Goal: Find specific page/section: Find specific page/section

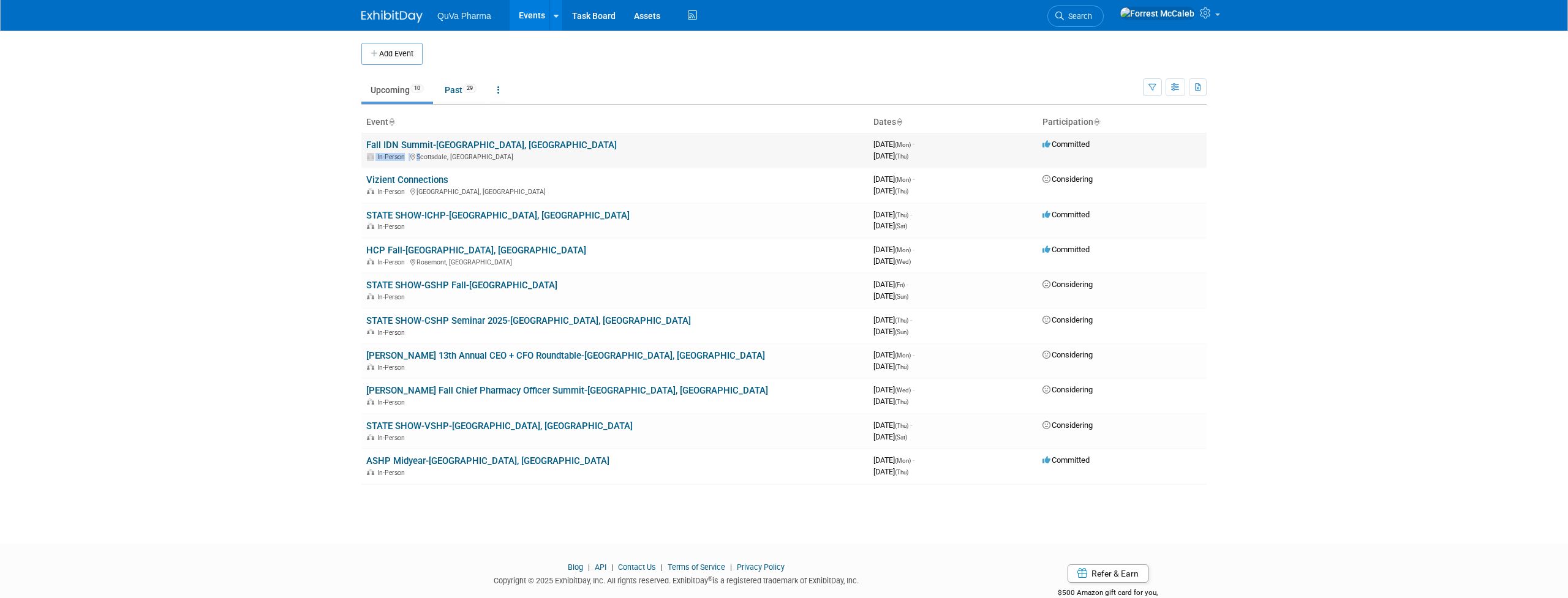
click at [419, 151] on div "In-Person Scottsdale, AZ" at bounding box center [615, 156] width 497 height 10
click at [420, 144] on link "Fall IDN Summit-[GEOGRAPHIC_DATA], [GEOGRAPHIC_DATA]" at bounding box center [491, 144] width 251 height 11
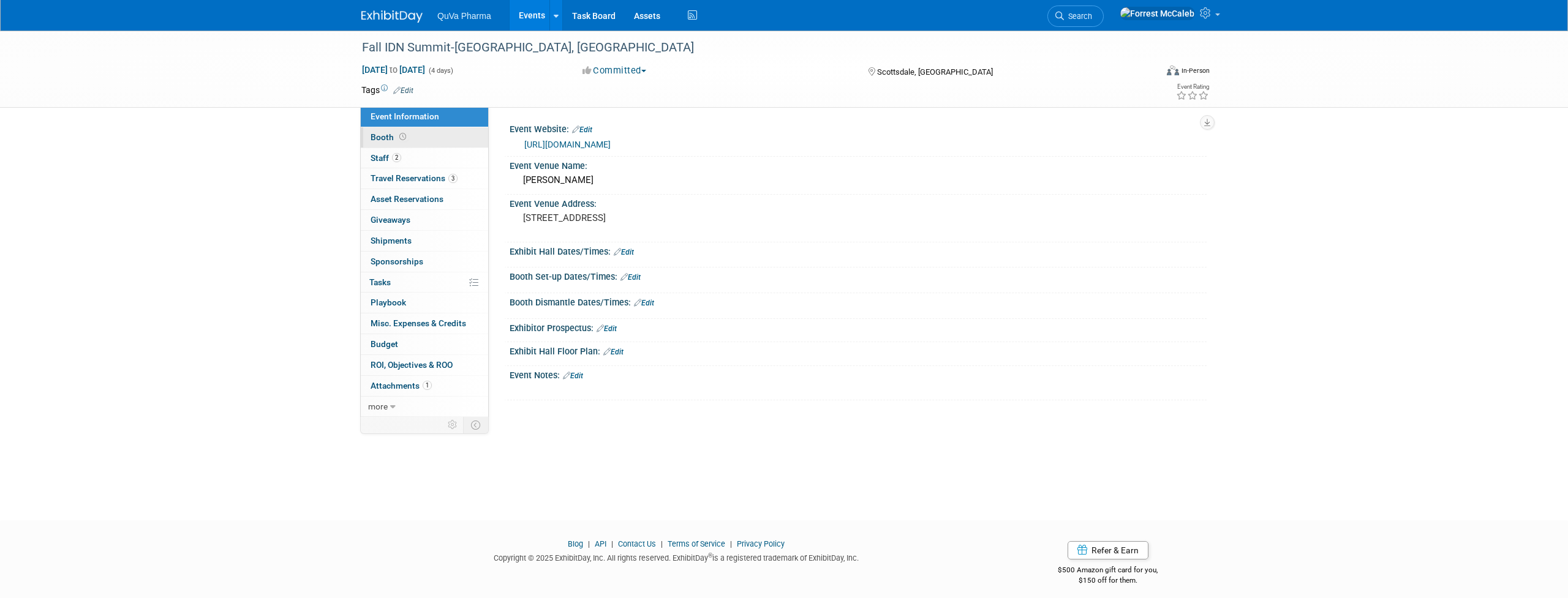
click at [384, 139] on span "Booth" at bounding box center [389, 138] width 38 height 10
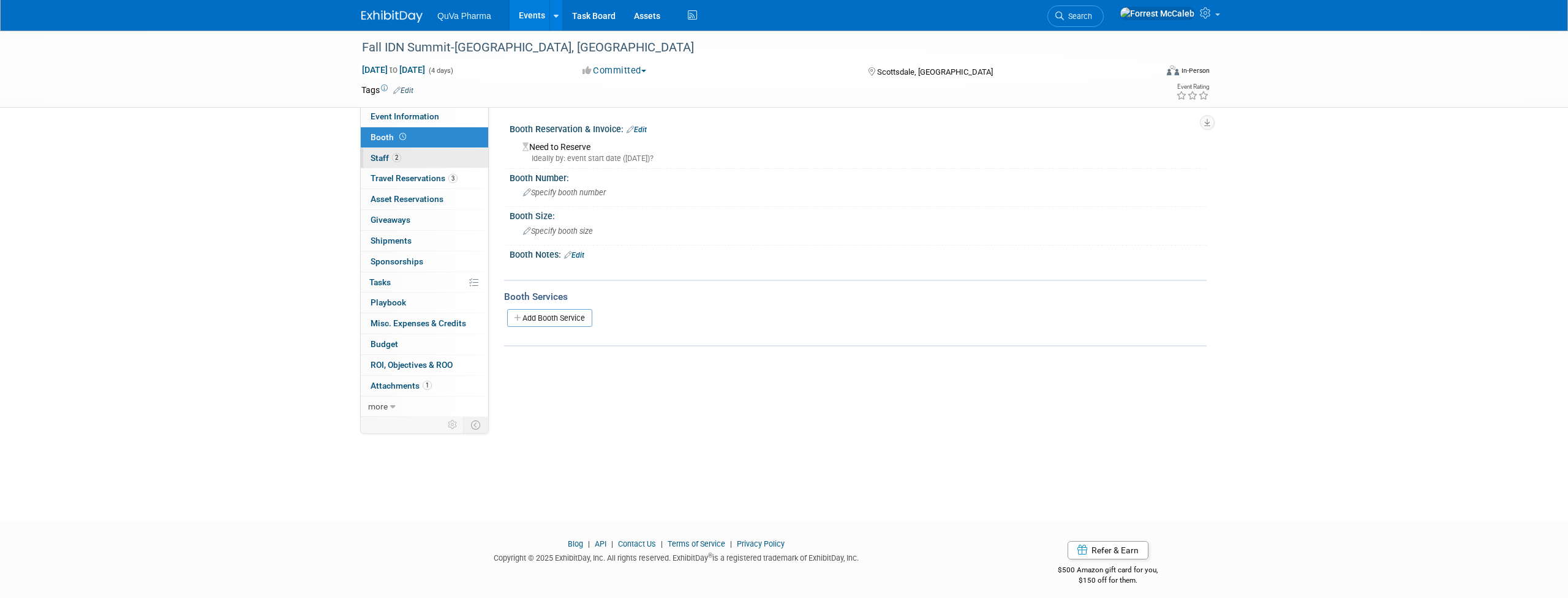
click at [382, 156] on span "Staff 2" at bounding box center [386, 158] width 31 height 10
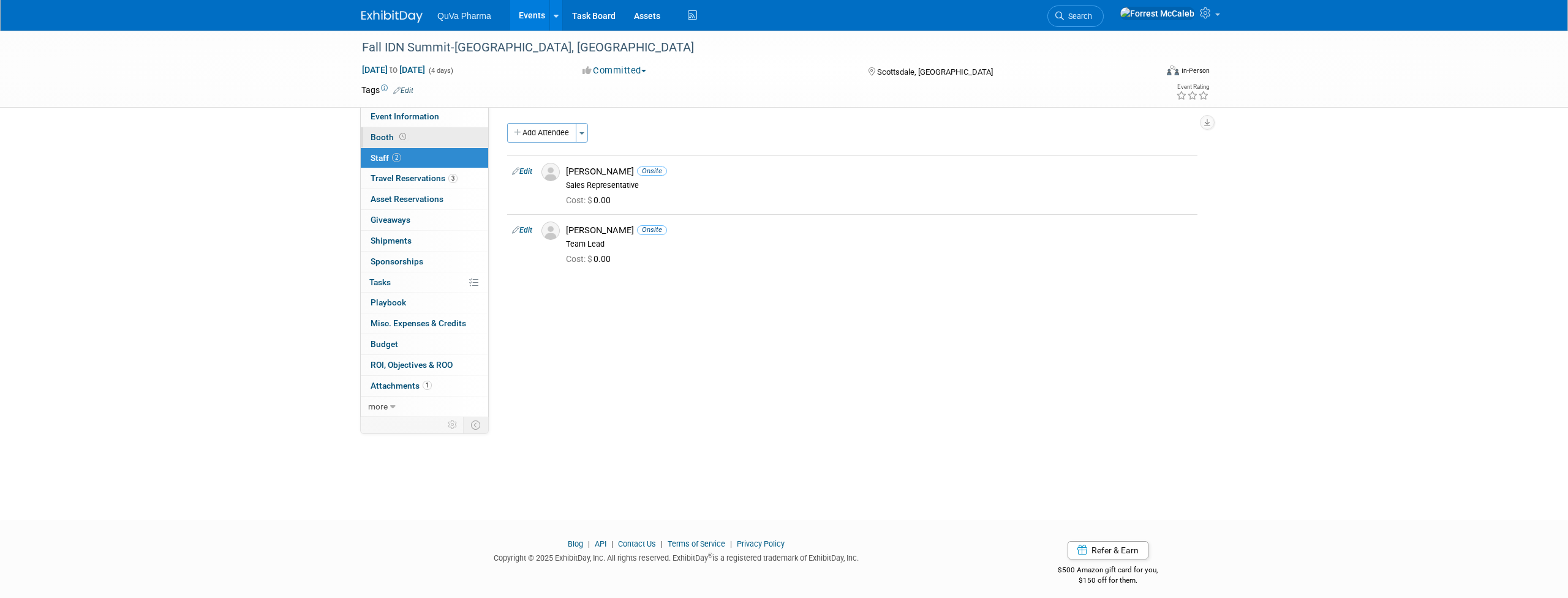
click at [382, 136] on span "Booth" at bounding box center [389, 138] width 38 height 10
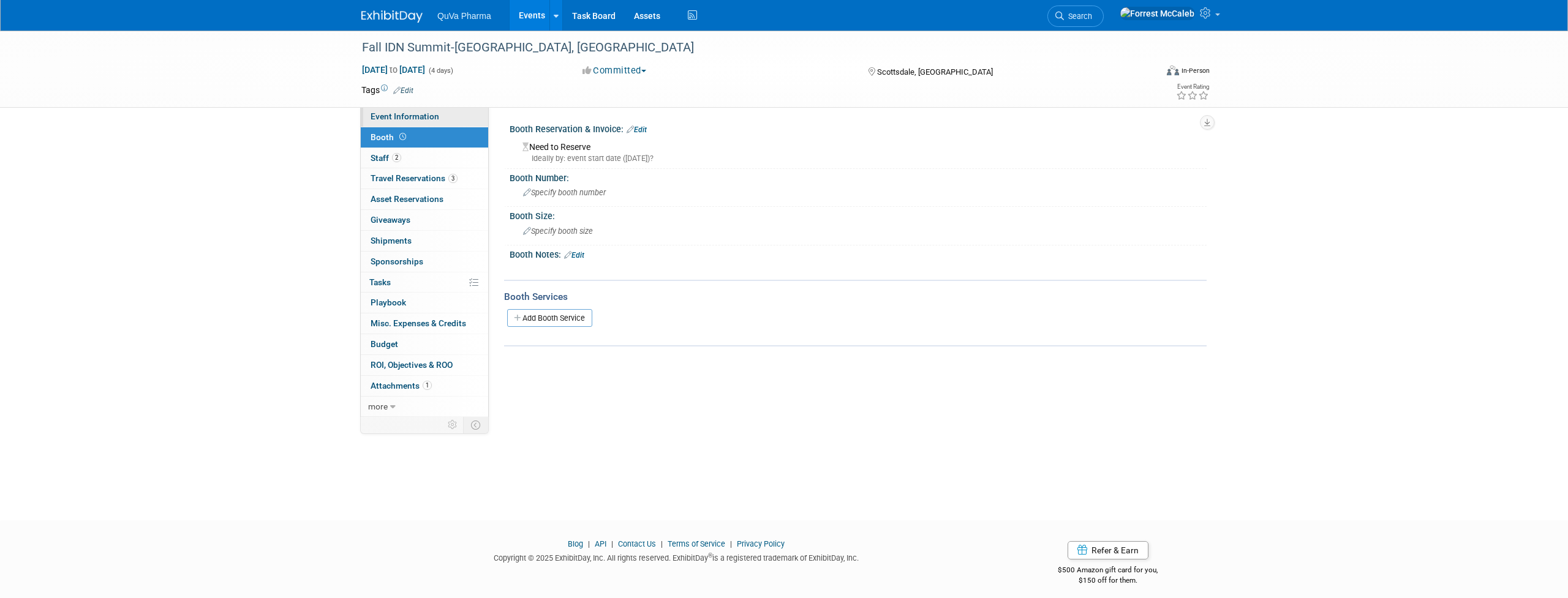
click at [394, 116] on span "Event Information" at bounding box center [405, 117] width 69 height 10
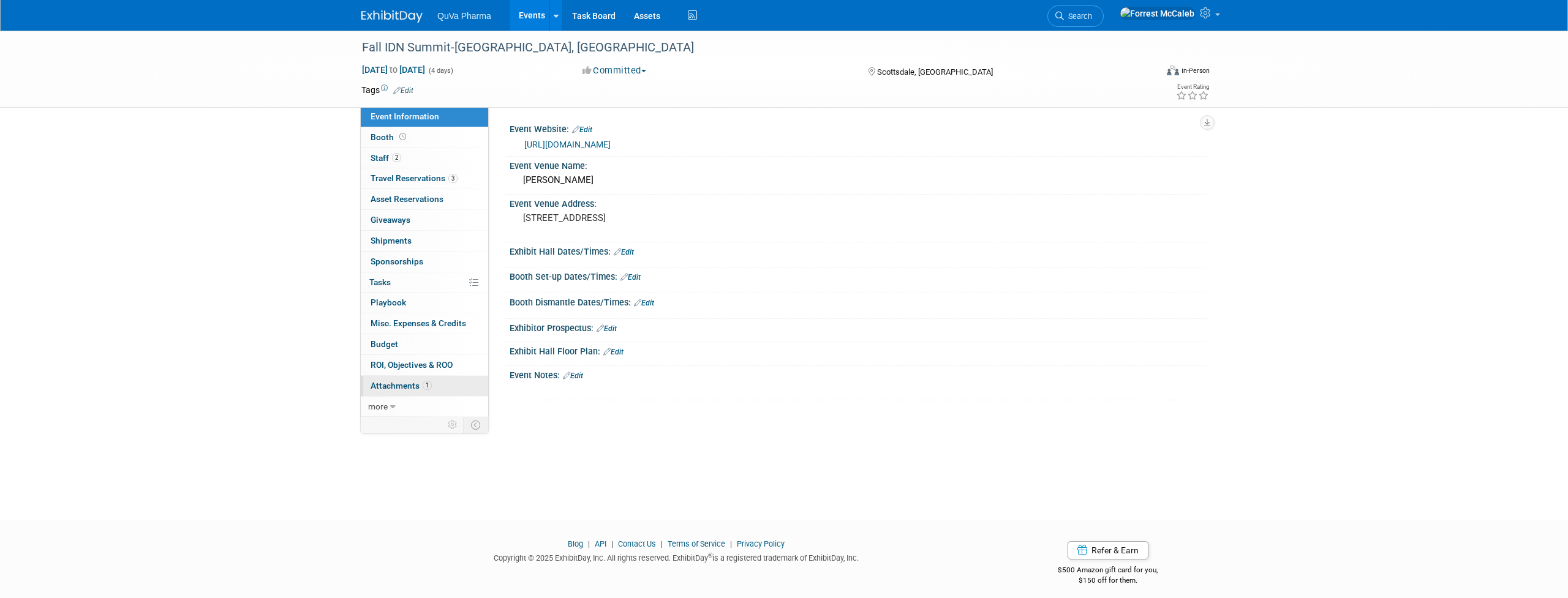
click at [410, 380] on span "Attachments 1" at bounding box center [401, 385] width 61 height 10
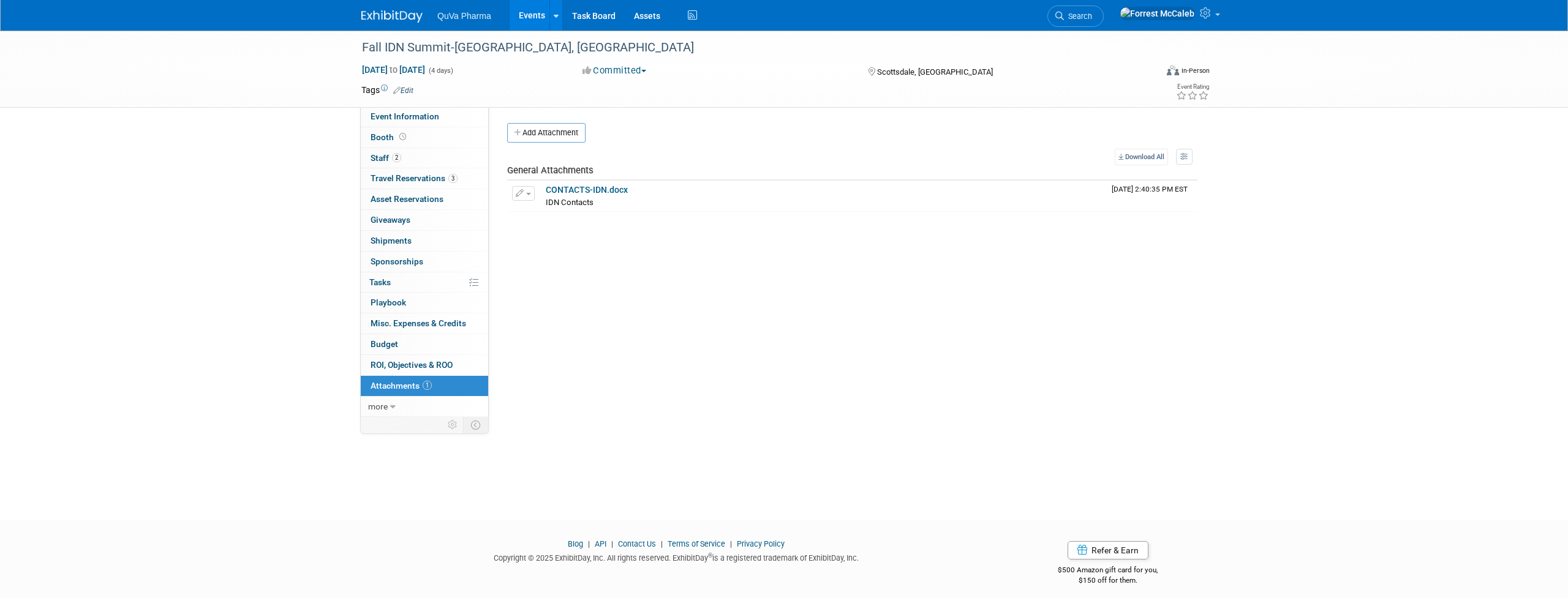
click at [534, 12] on link "Events" at bounding box center [532, 15] width 45 height 31
